Goal: Information Seeking & Learning: Learn about a topic

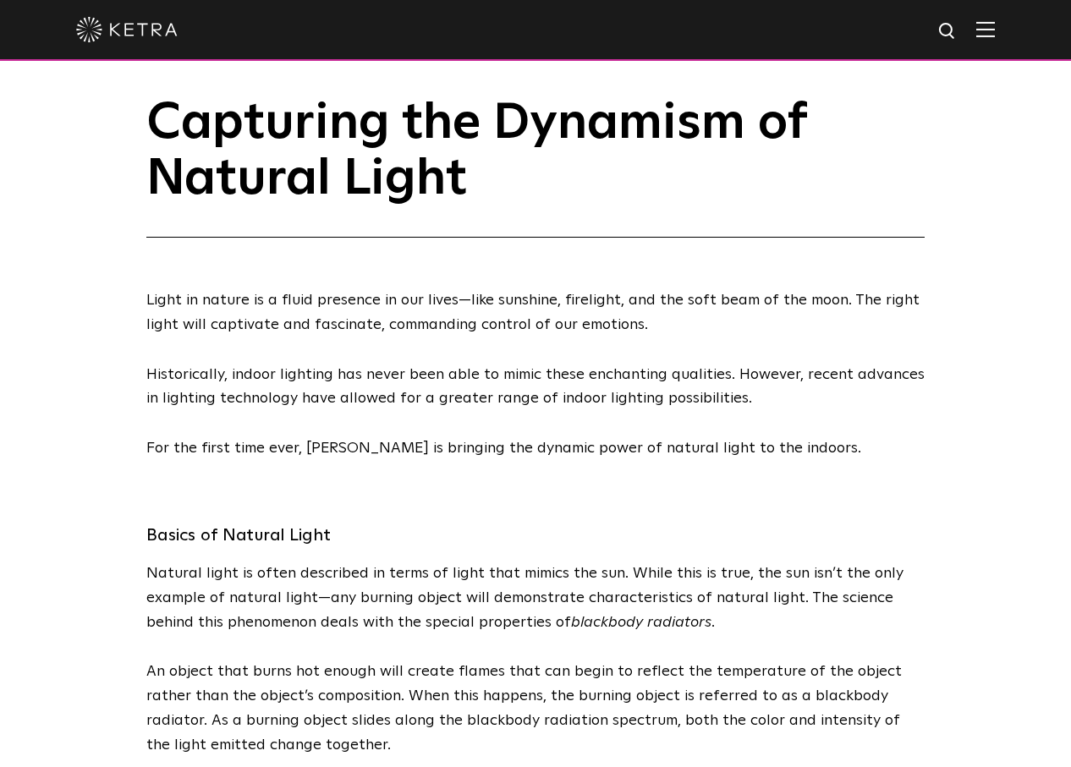
scroll to position [37, 0]
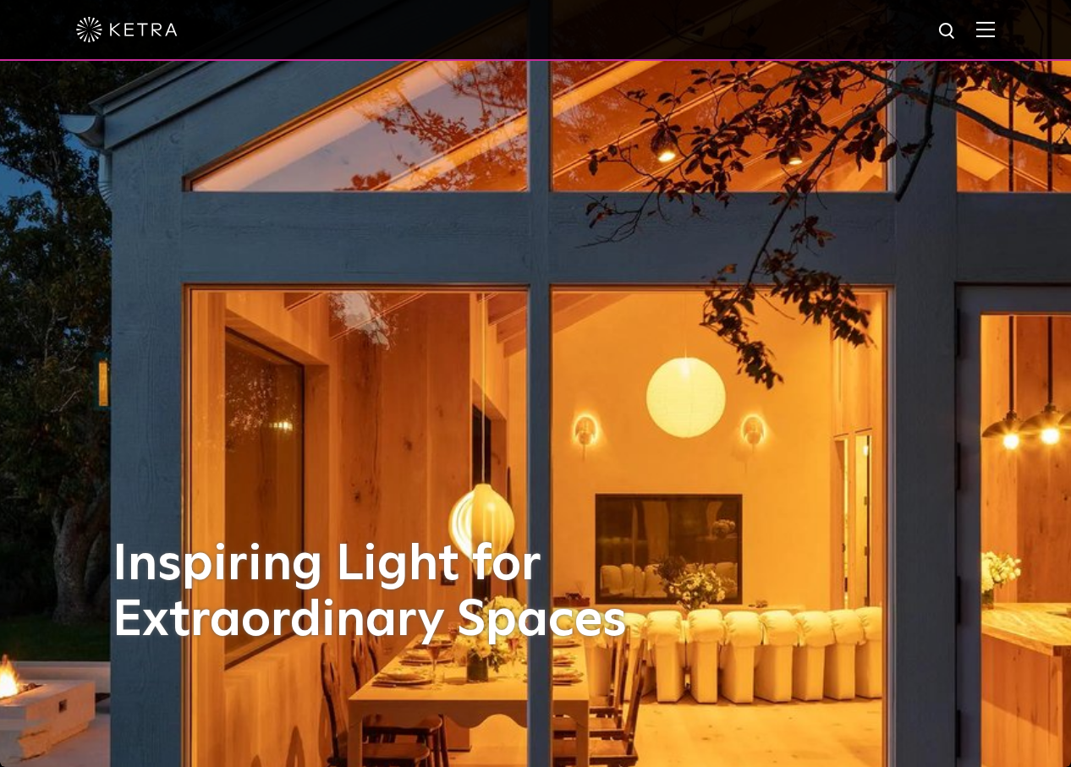
click at [978, 23] on img at bounding box center [985, 29] width 19 height 16
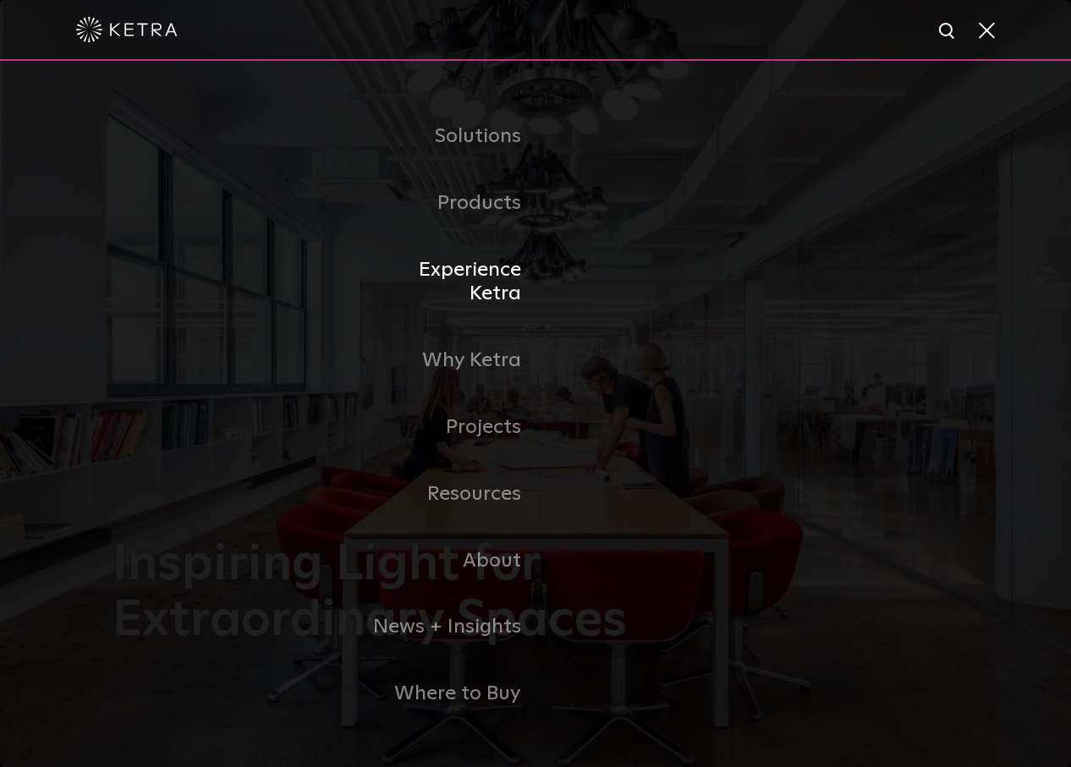
click at [463, 282] on link "Experience Ketra" at bounding box center [448, 282] width 173 height 91
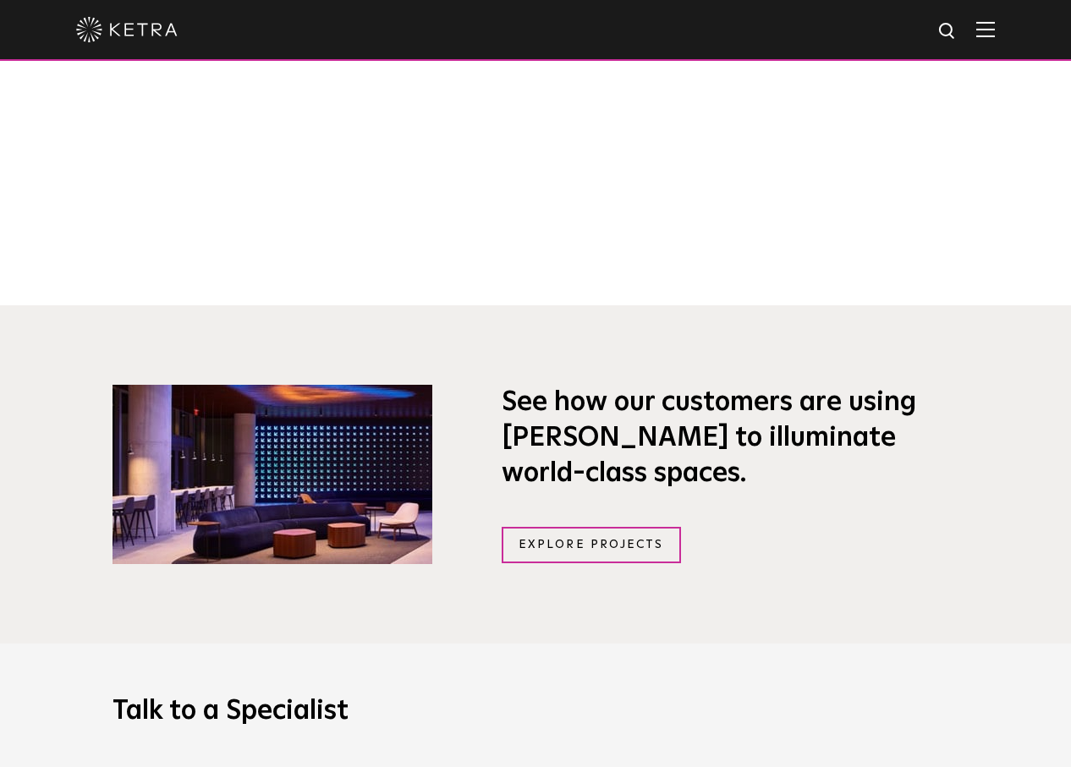
scroll to position [692, 0]
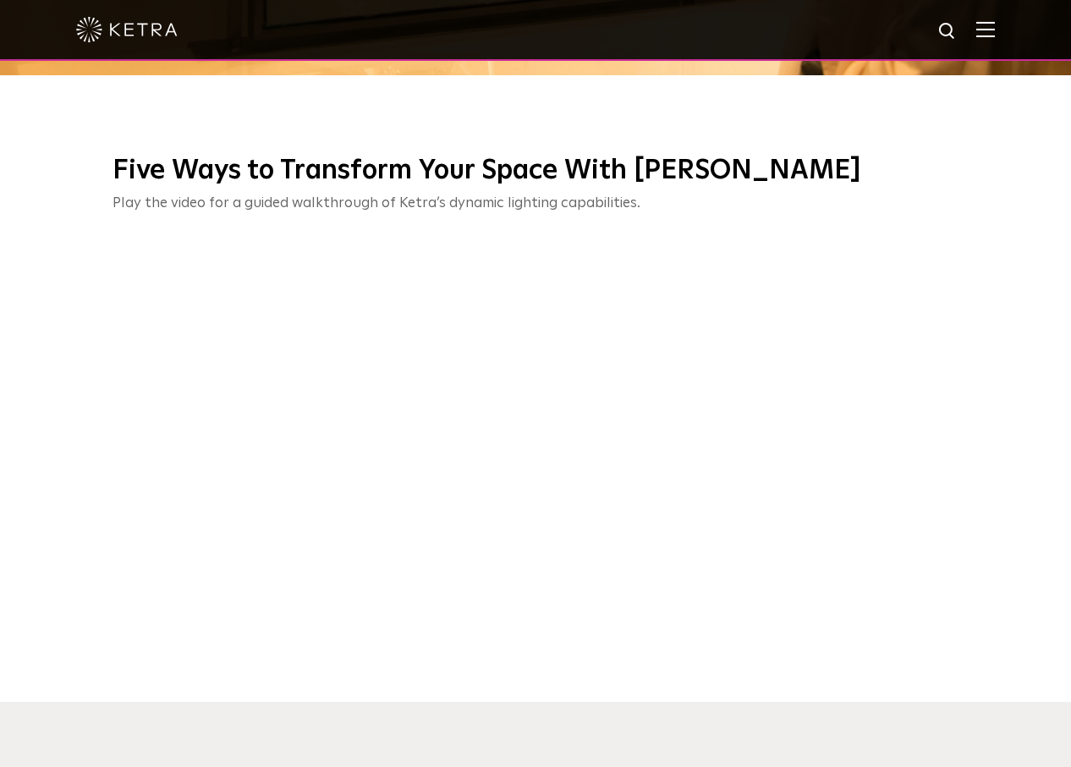
click at [968, 27] on div at bounding box center [535, 29] width 918 height 59
click at [983, 30] on img at bounding box center [985, 29] width 19 height 16
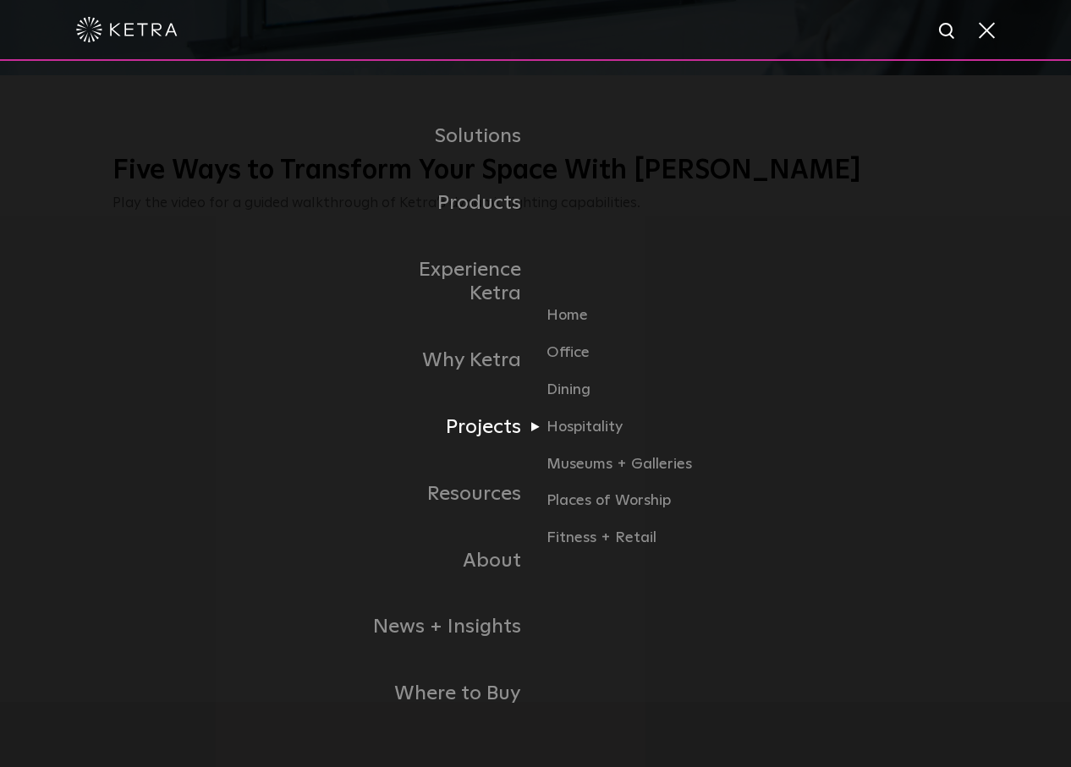
click at [494, 420] on link "Projects" at bounding box center [448, 427] width 173 height 67
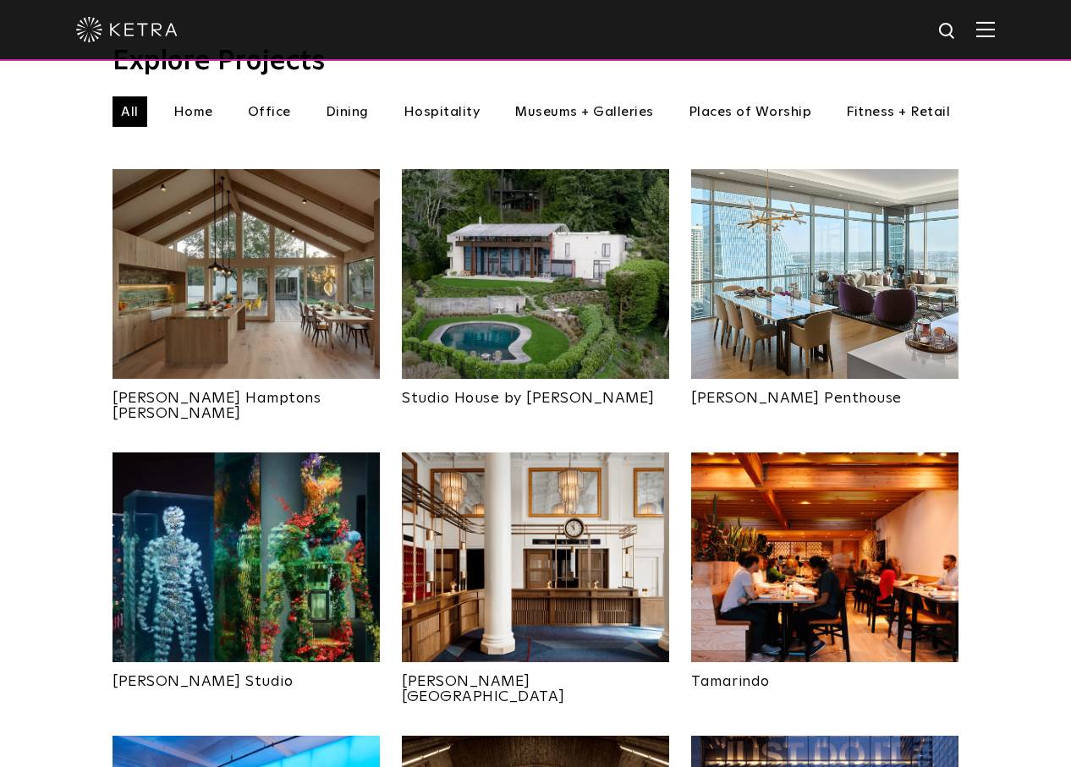
scroll to position [623, 0]
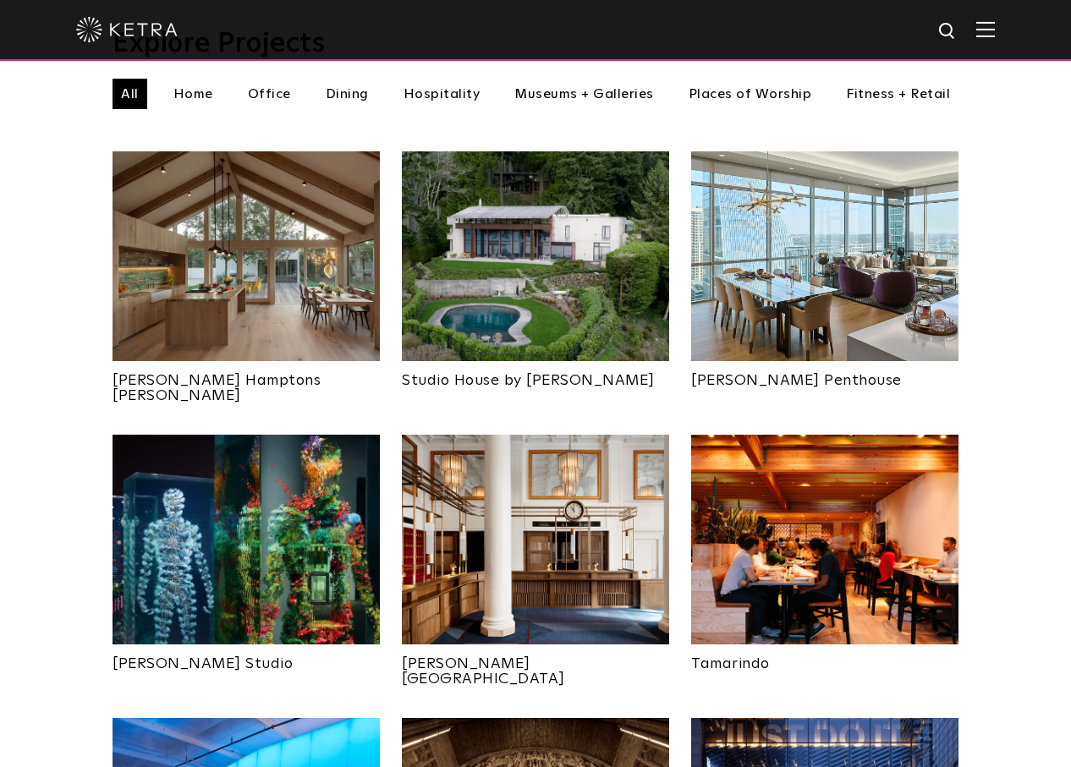
click at [466, 253] on img at bounding box center [535, 256] width 267 height 210
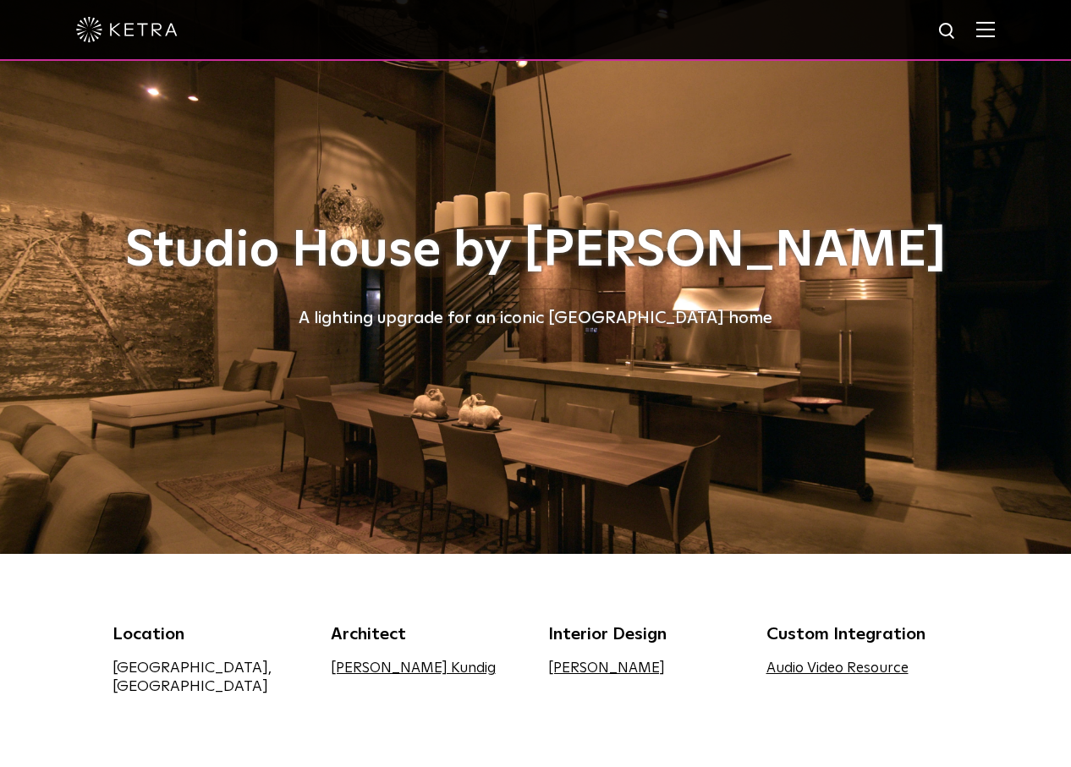
click at [989, 35] on img at bounding box center [985, 29] width 19 height 16
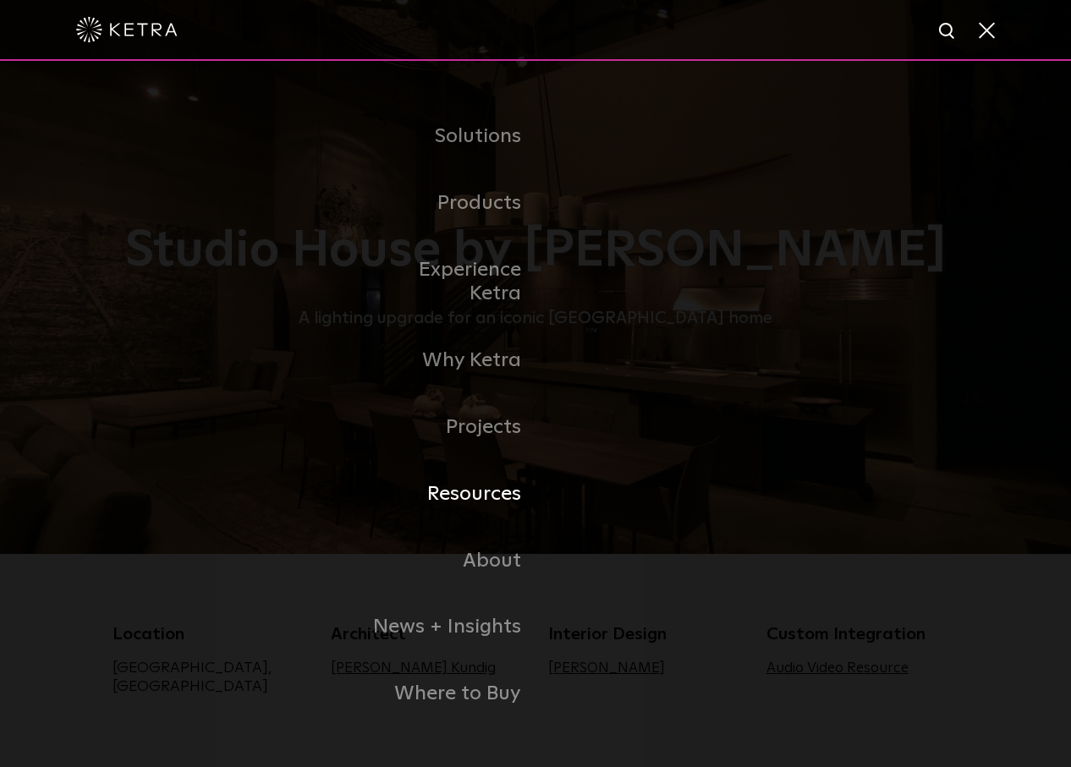
click at [503, 484] on link "Resources" at bounding box center [448, 494] width 173 height 67
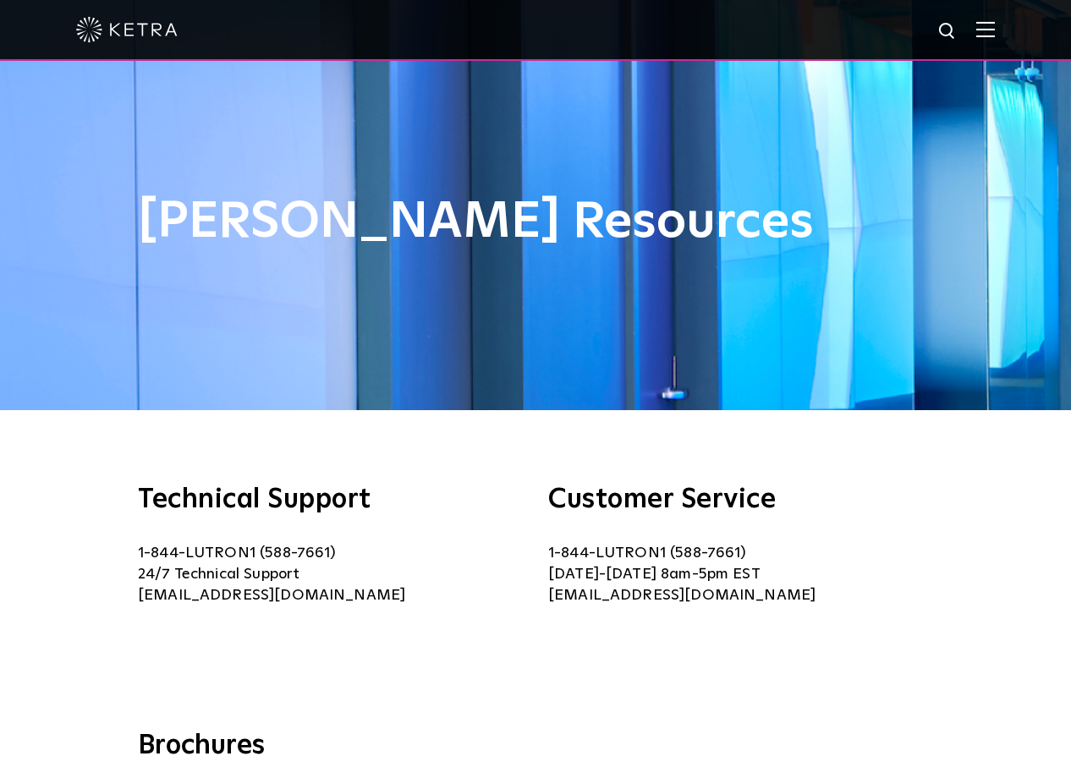
click at [970, 30] on div at bounding box center [535, 29] width 918 height 59
click at [981, 36] on img at bounding box center [985, 29] width 19 height 16
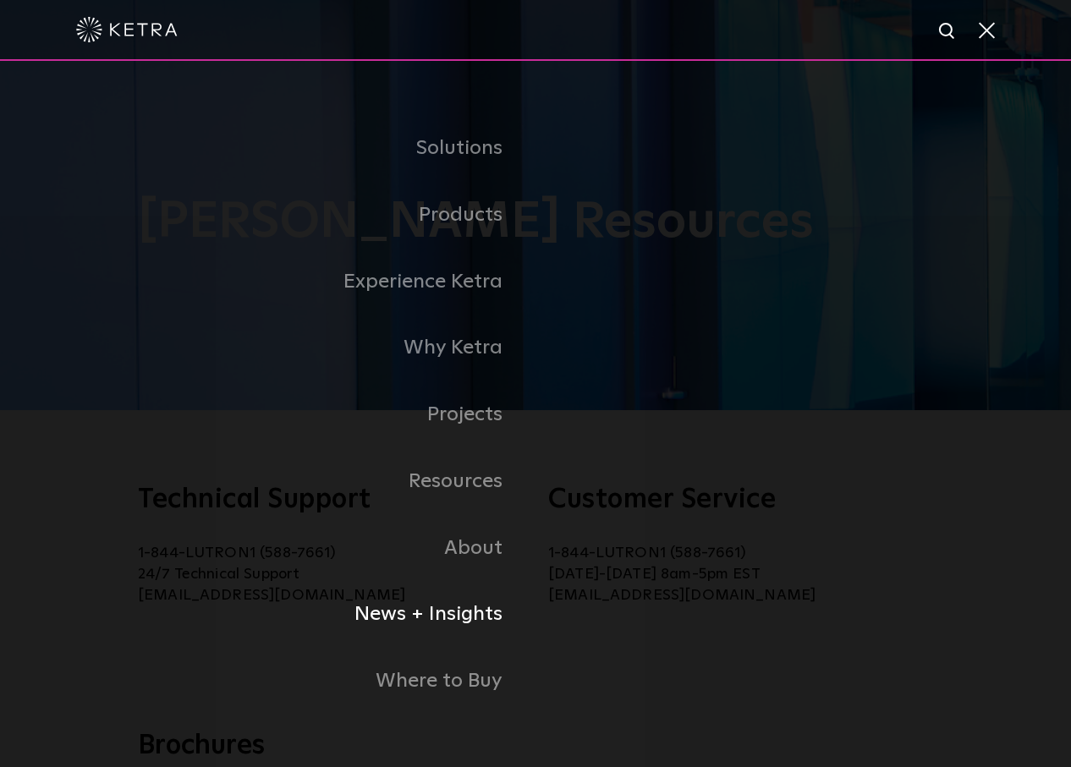
click at [450, 612] on link "News + Insights" at bounding box center [336, 614] width 397 height 67
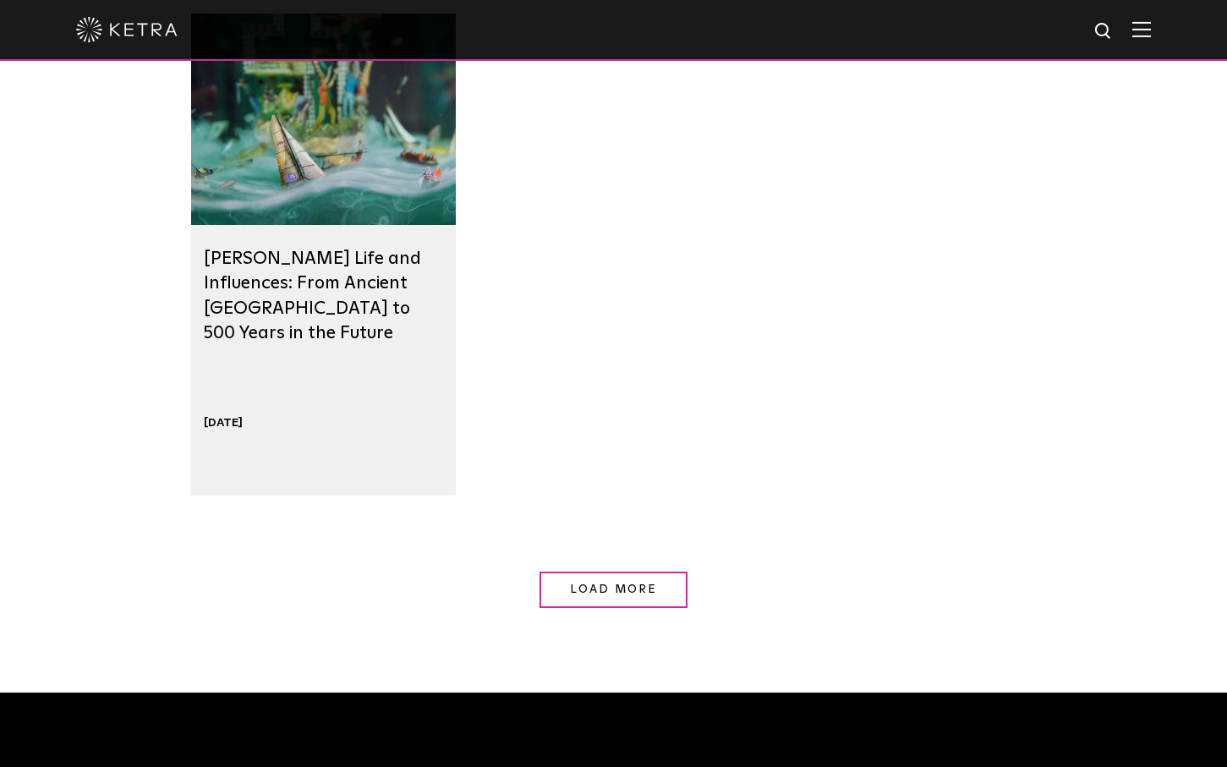
scroll to position [1663, 0]
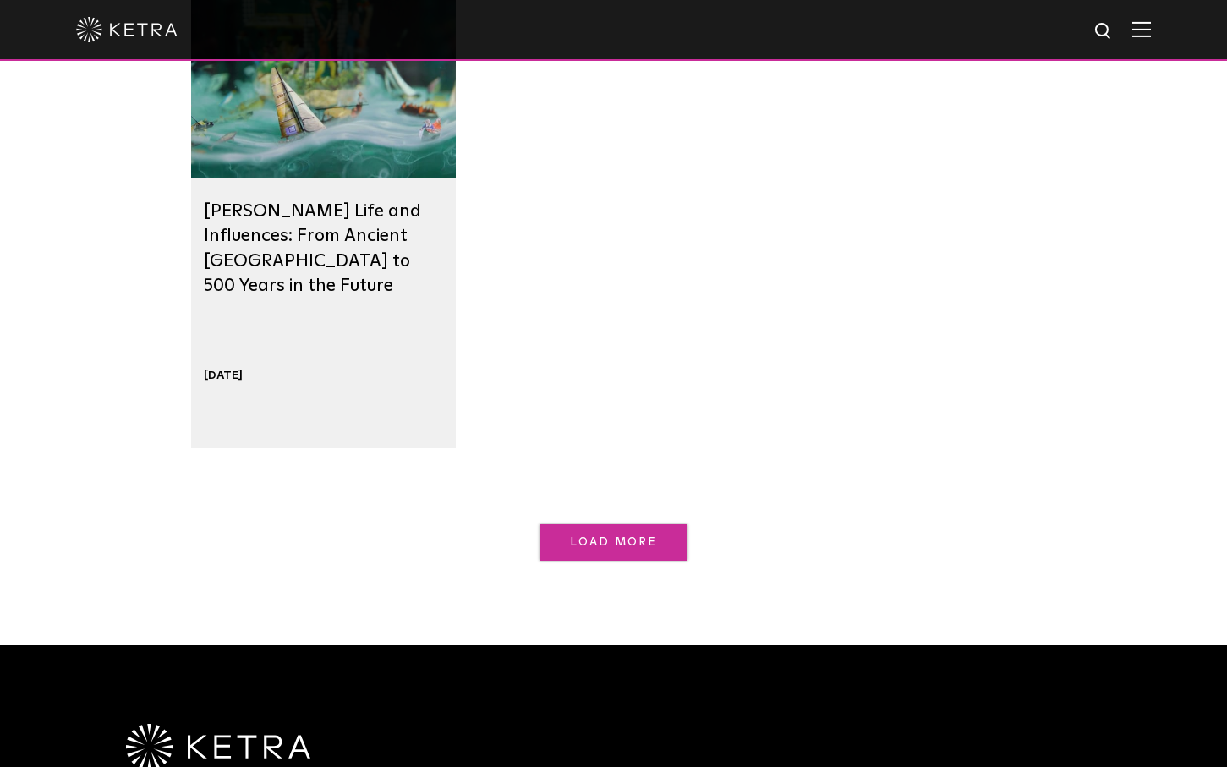
click at [617, 541] on span "Load More" at bounding box center [614, 542] width 88 height 12
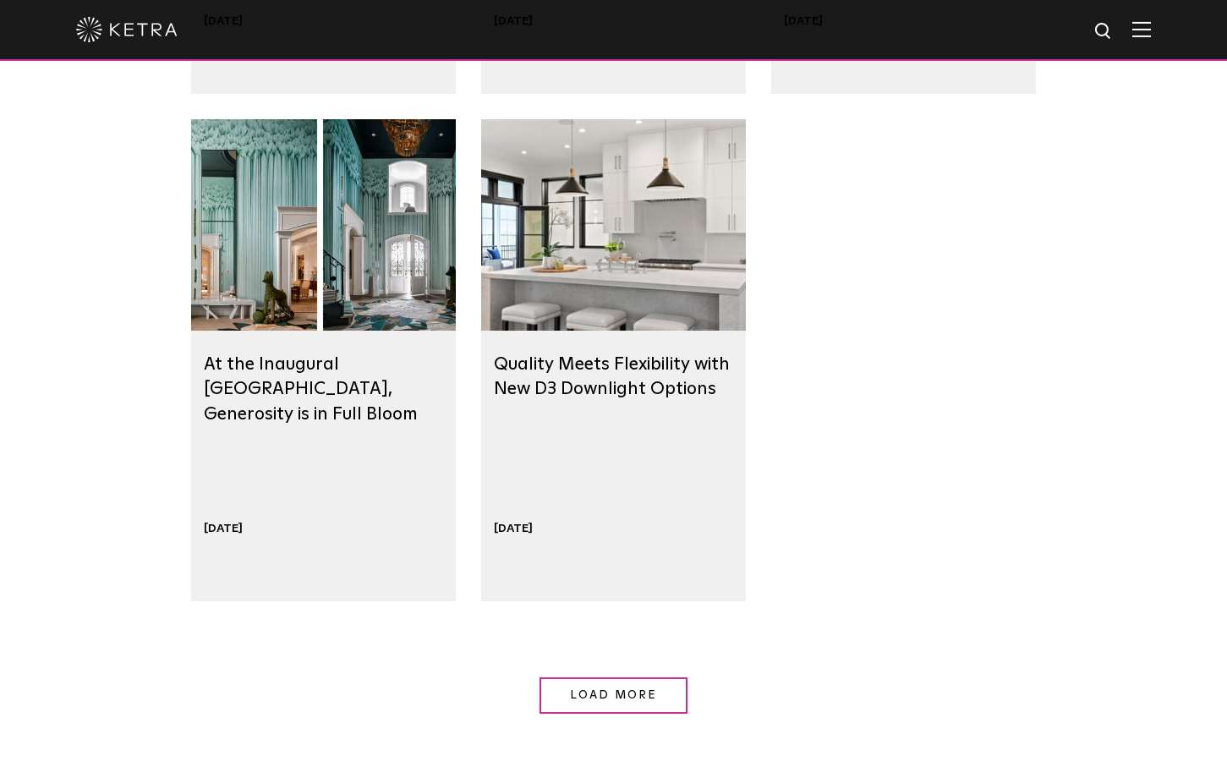
scroll to position [2542, 0]
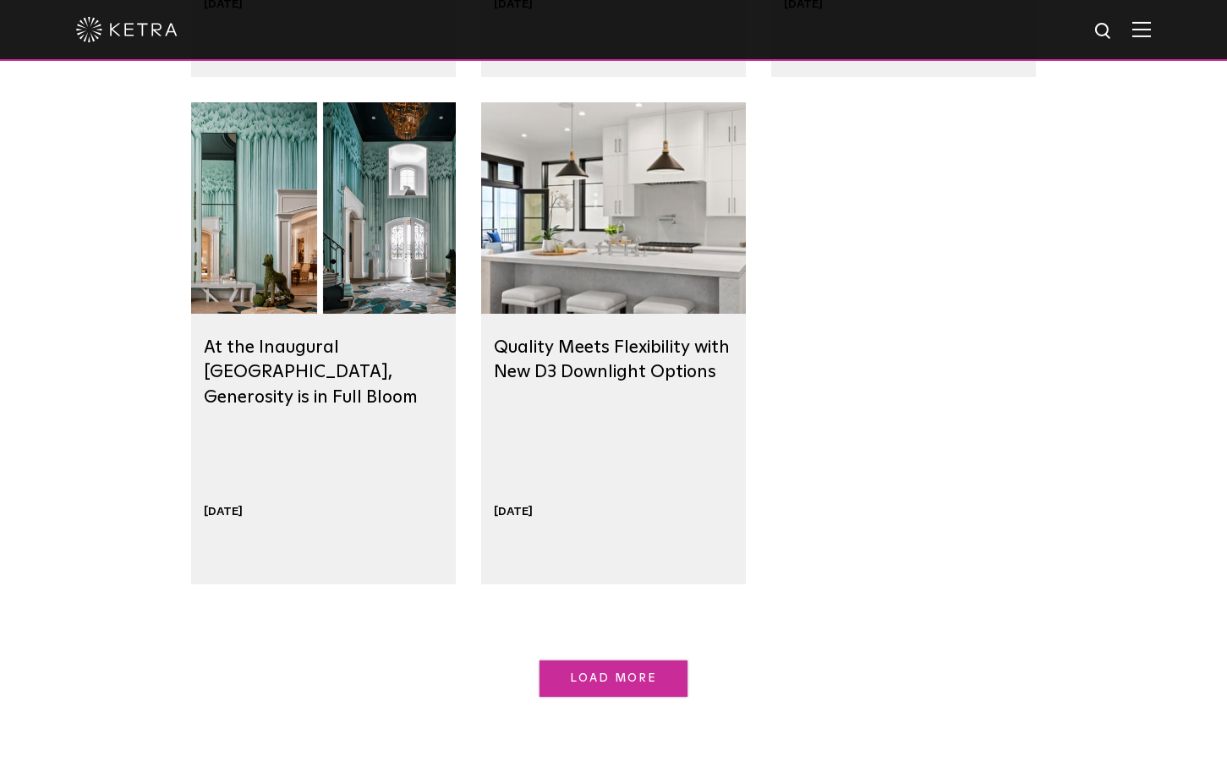
click at [586, 682] on span "Load More" at bounding box center [614, 678] width 88 height 12
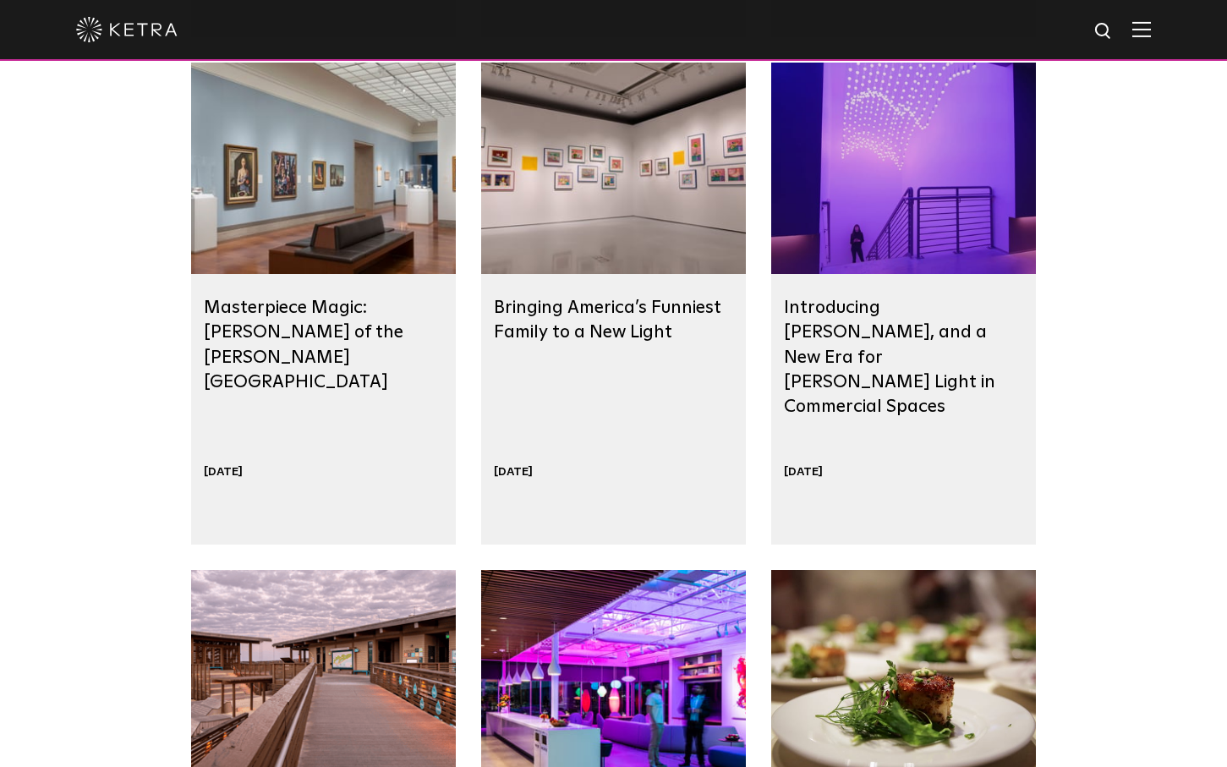
scroll to position [3109, 0]
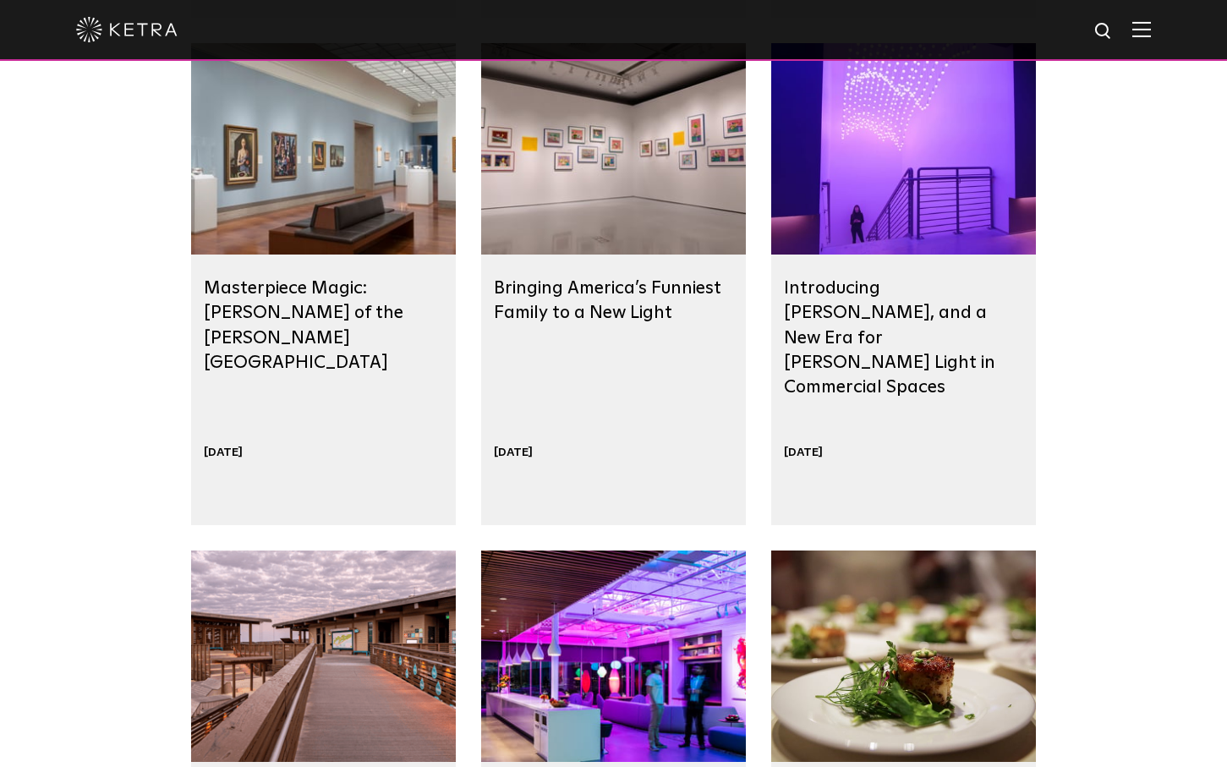
click at [1070, 23] on img at bounding box center [1141, 29] width 19 height 16
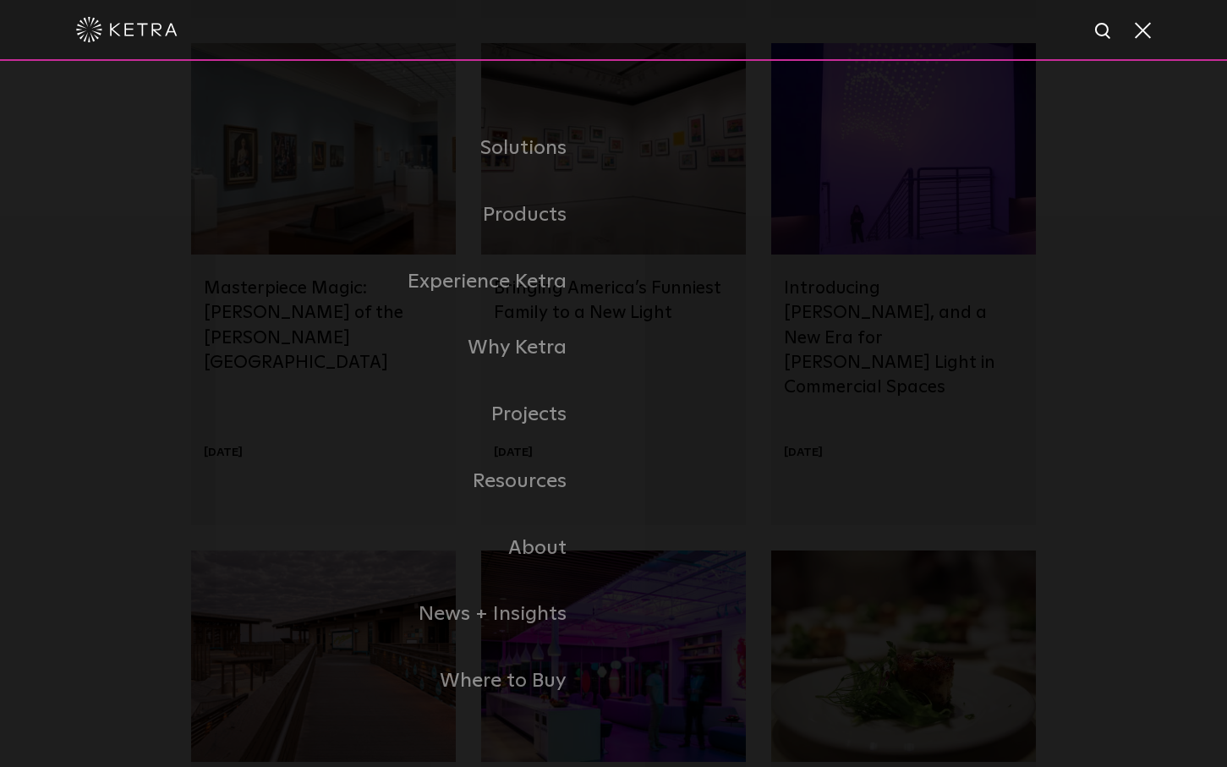
click at [1070, 28] on span at bounding box center [1141, 29] width 19 height 17
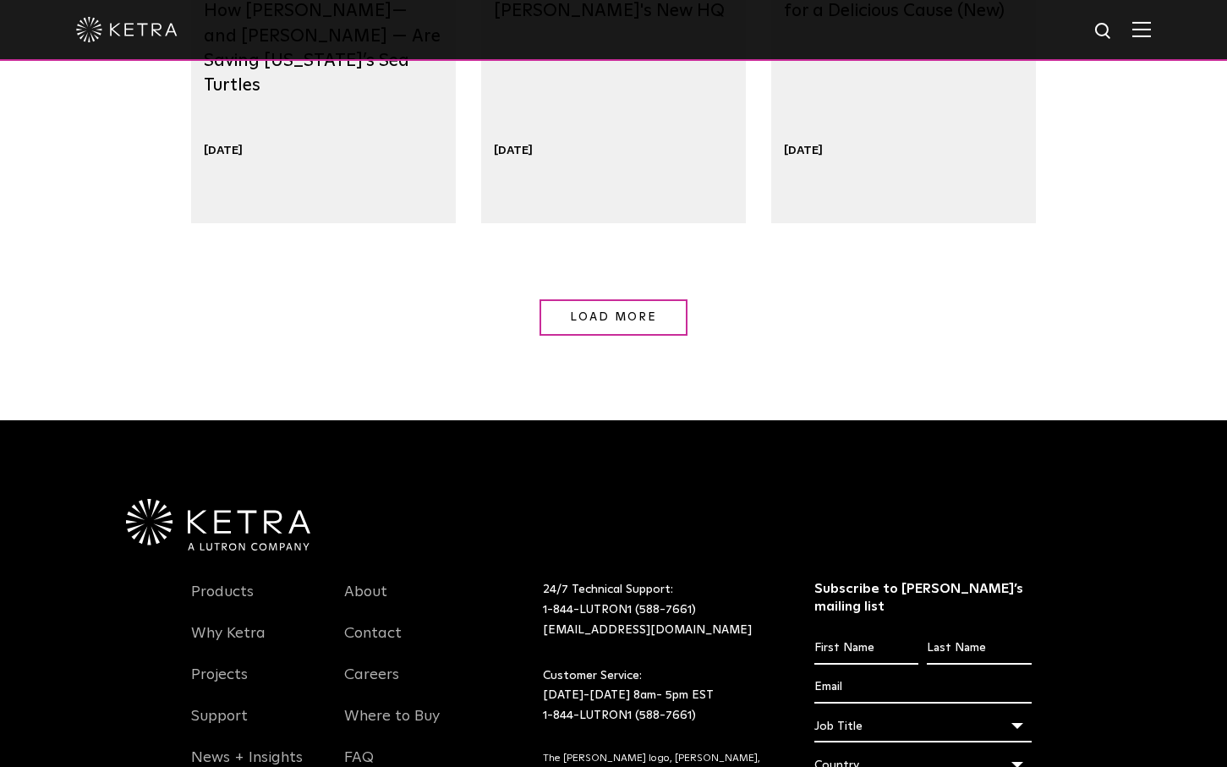
scroll to position [4080, 0]
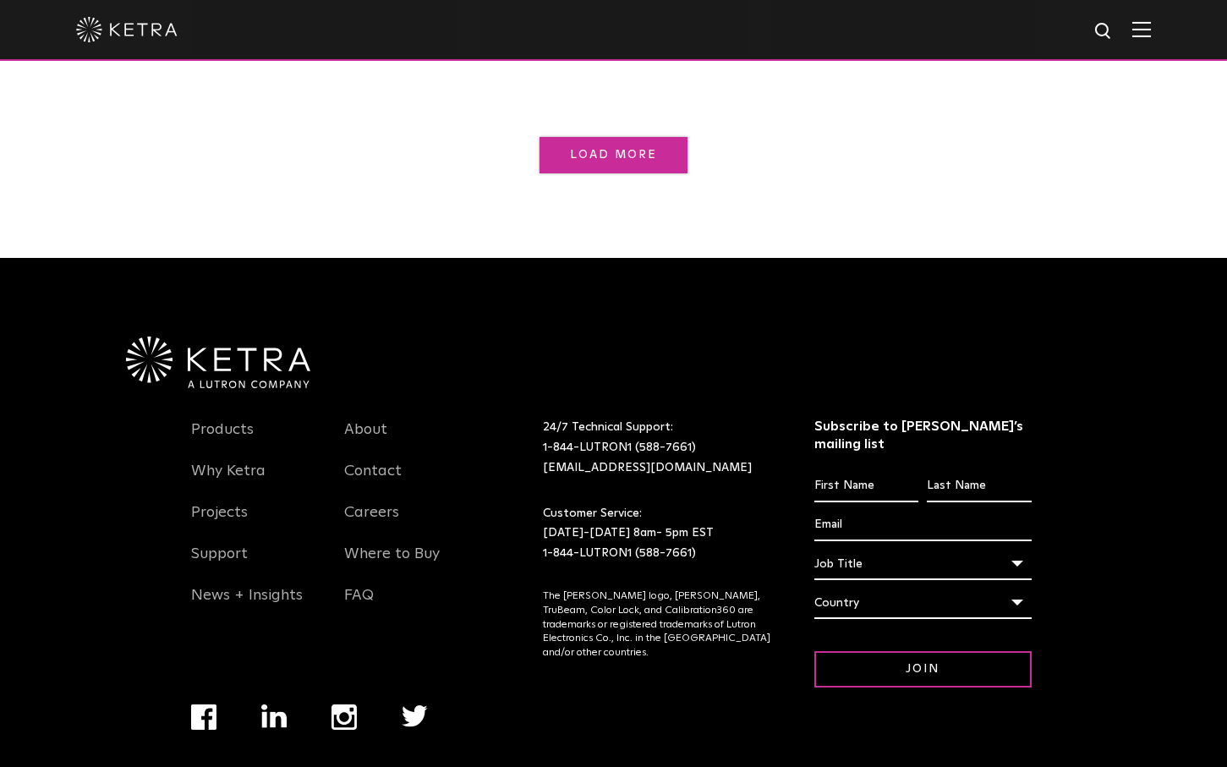
click at [577, 164] on link "Load More" at bounding box center [614, 155] width 148 height 36
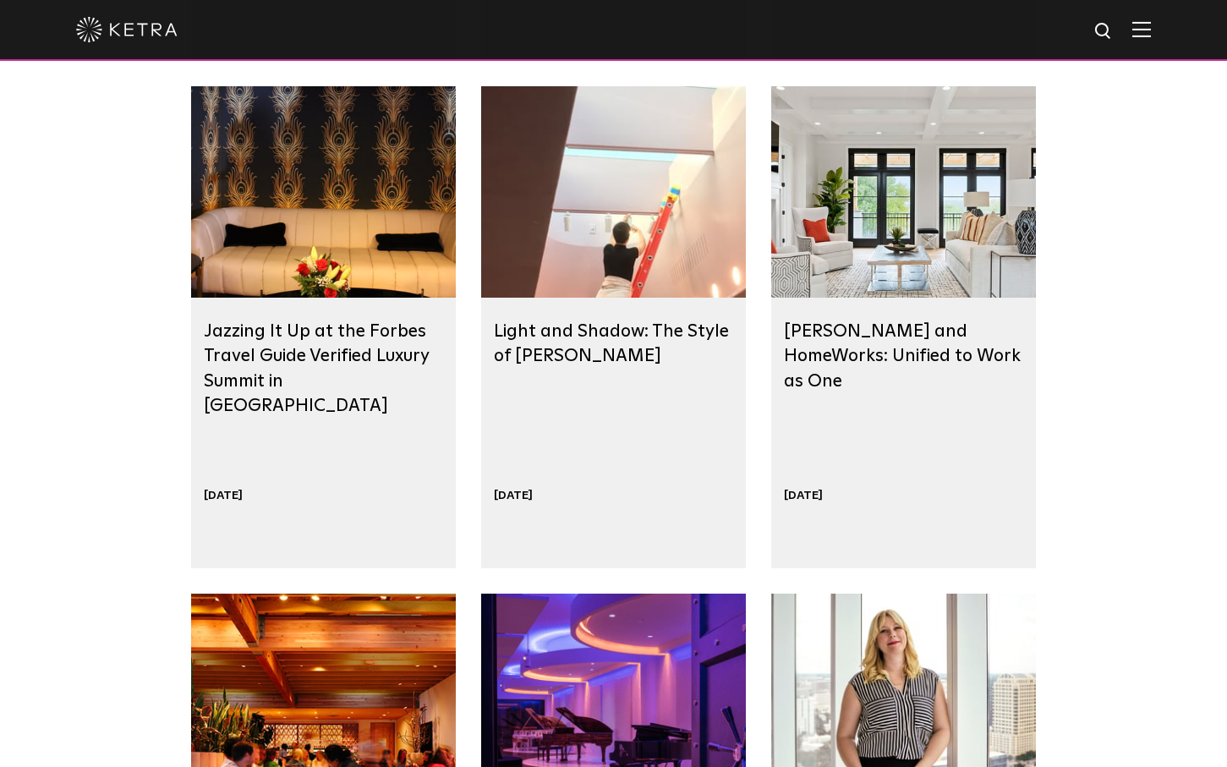
click at [1070, 39] on div at bounding box center [613, 30] width 1227 height 61
click at [1070, 32] on img at bounding box center [1141, 29] width 19 height 16
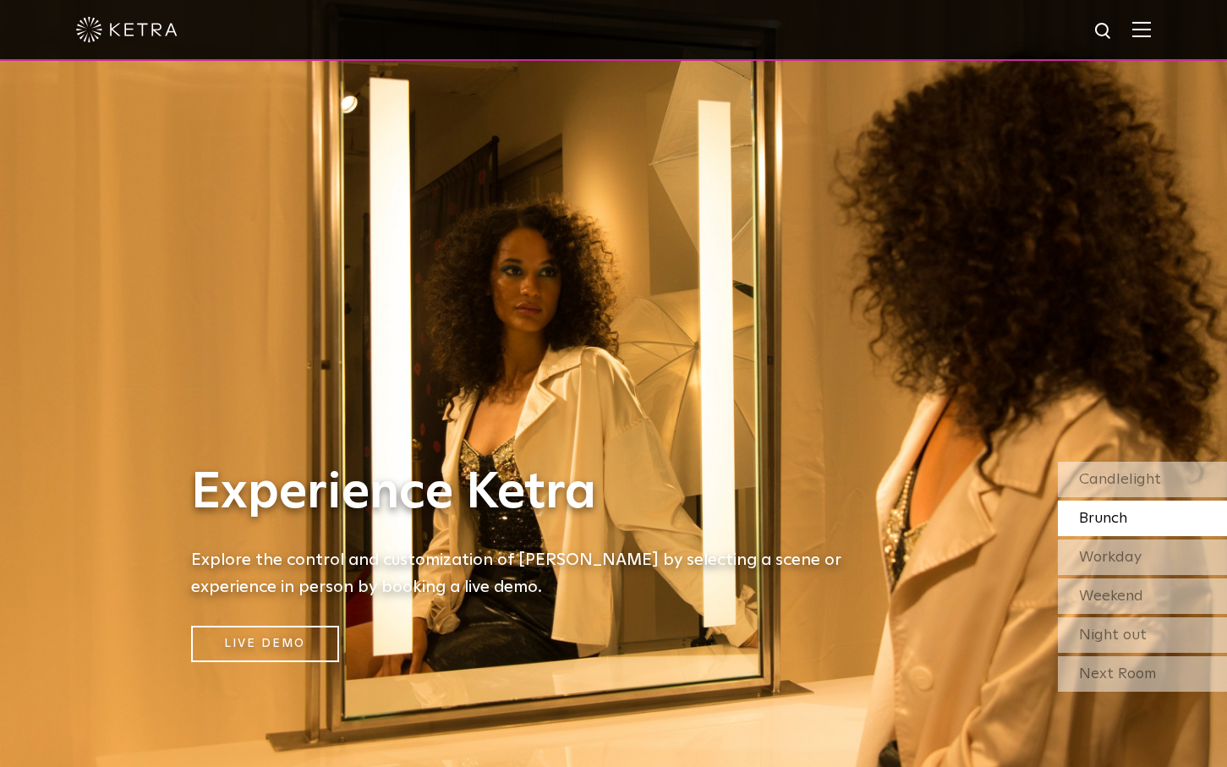
click at [525, 510] on h1 "Experience Ketra" at bounding box center [529, 493] width 677 height 56
click at [1139, 25] on img at bounding box center [1141, 29] width 19 height 16
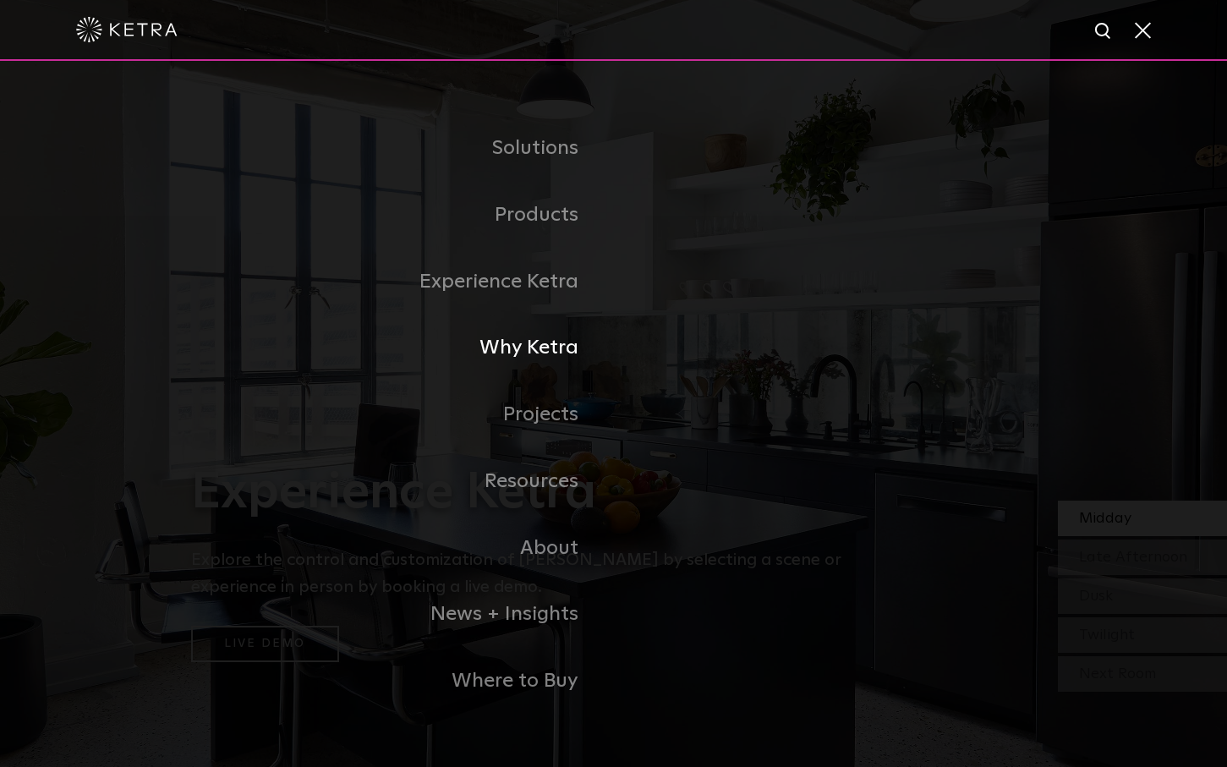
click at [524, 354] on link "Why Ketra" at bounding box center [402, 348] width 423 height 67
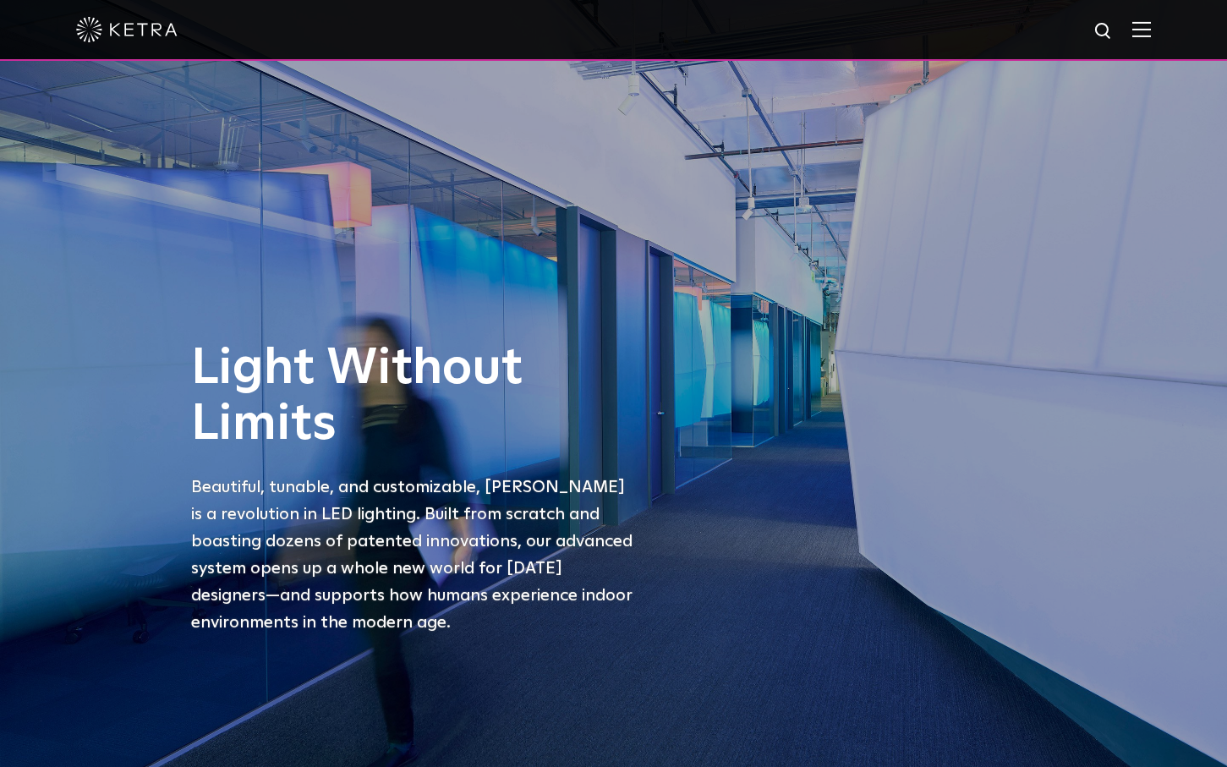
click at [1144, 18] on div at bounding box center [613, 29] width 1075 height 59
click at [1144, 30] on img at bounding box center [1141, 29] width 19 height 16
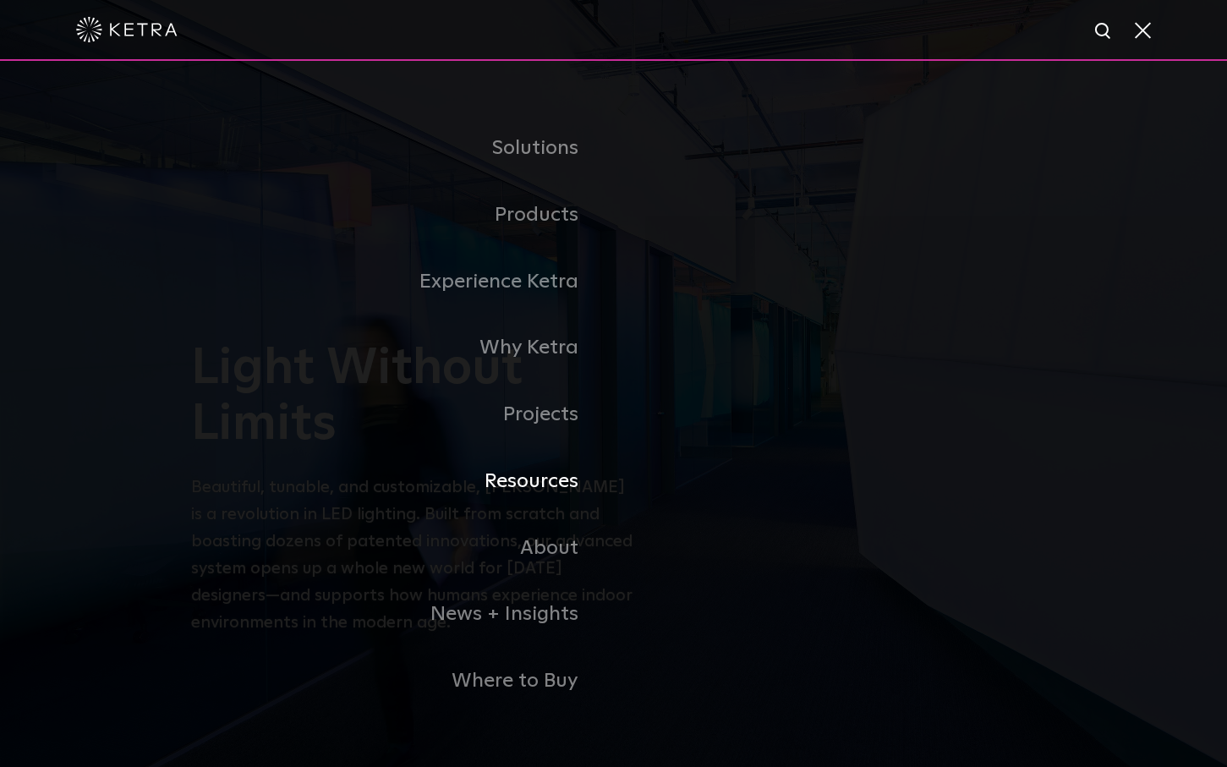
click at [504, 471] on link "Resources" at bounding box center [402, 481] width 423 height 67
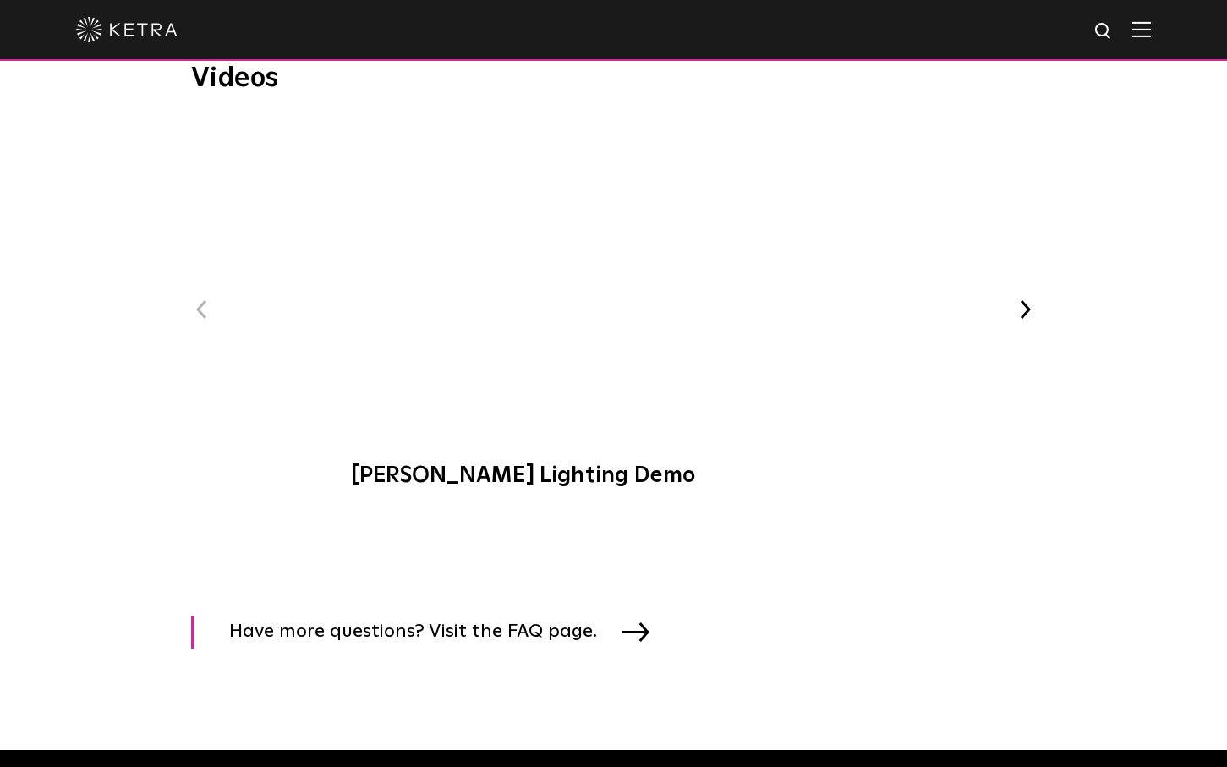
scroll to position [2168, 0]
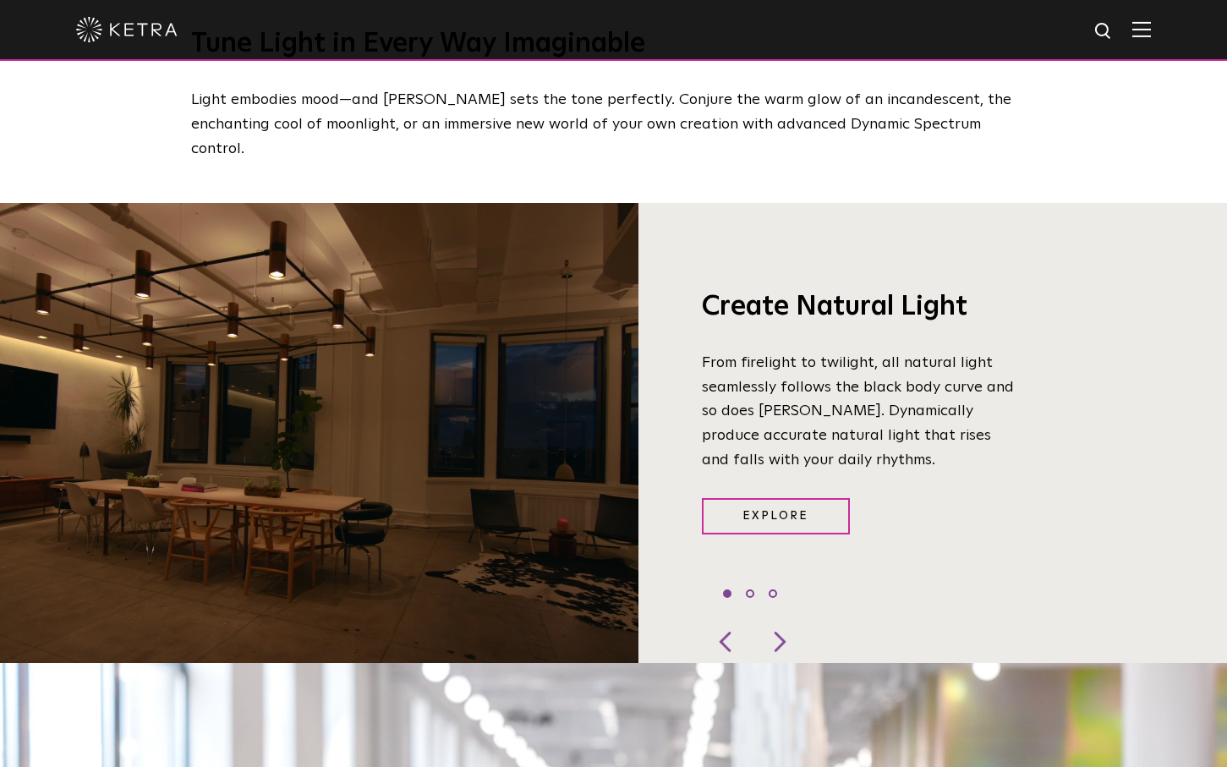
scroll to position [1292, 0]
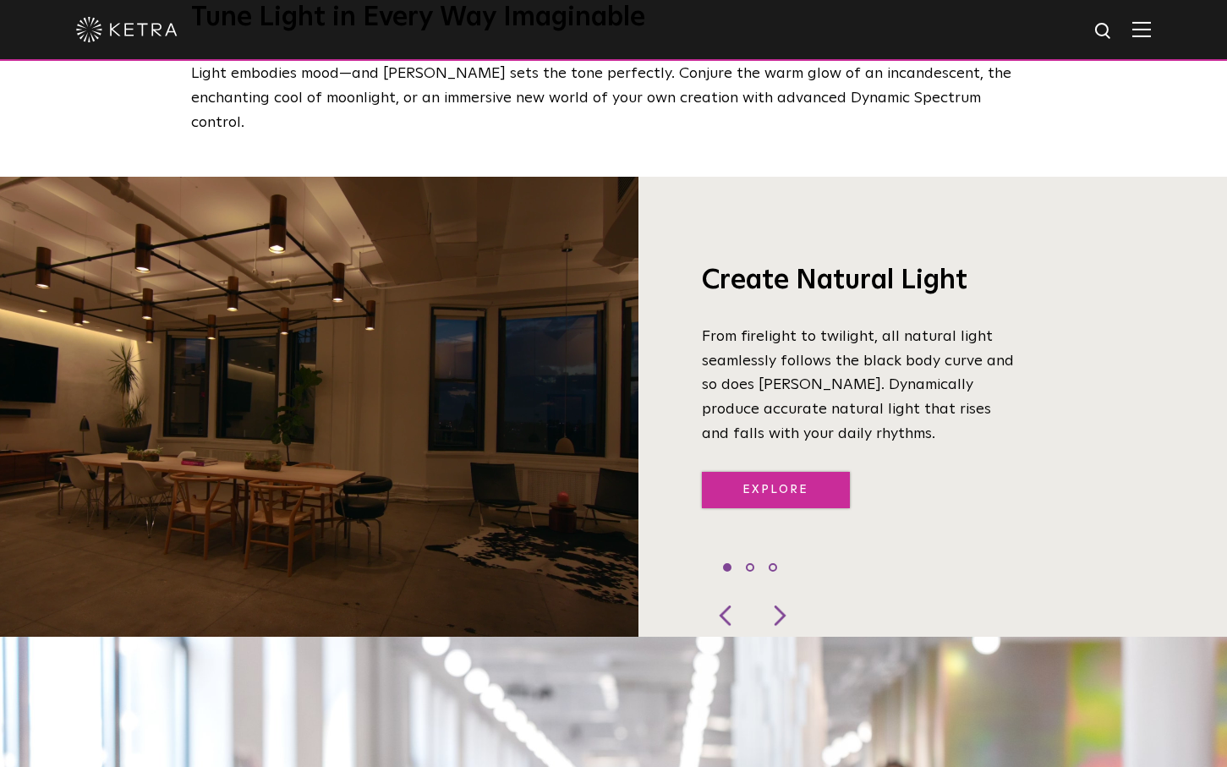
click at [737, 472] on link "Explore" at bounding box center [776, 490] width 148 height 36
